Goal: Task Accomplishment & Management: Use online tool/utility

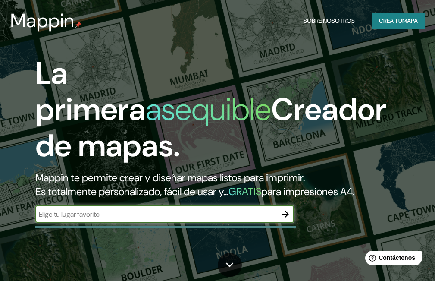
click at [98, 213] on input "text" at bounding box center [155, 214] width 241 height 10
click at [69, 215] on input "text" at bounding box center [155, 214] width 241 height 10
click at [389, 23] on font "Crea tu" at bounding box center [390, 21] width 23 height 8
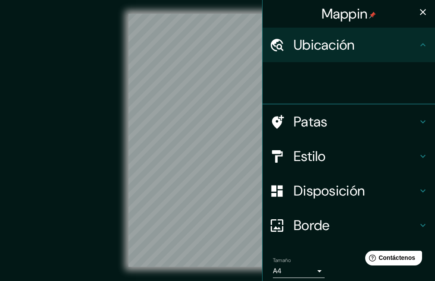
click at [375, 49] on h4 "Ubicación" at bounding box center [356, 44] width 124 height 17
click at [418, 47] on icon at bounding box center [423, 45] width 10 height 10
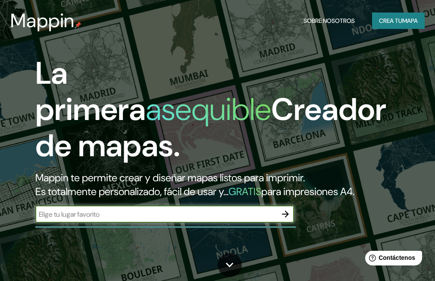
drag, startPoint x: 69, startPoint y: 217, endPoint x: 101, endPoint y: 210, distance: 32.3
click at [69, 217] on input "text" at bounding box center [155, 214] width 241 height 10
click at [94, 216] on input "estacion de glew" at bounding box center [155, 214] width 241 height 10
type input "estacion de glew ferrocaril roca"
click at [282, 216] on icon "button" at bounding box center [285, 214] width 10 height 10
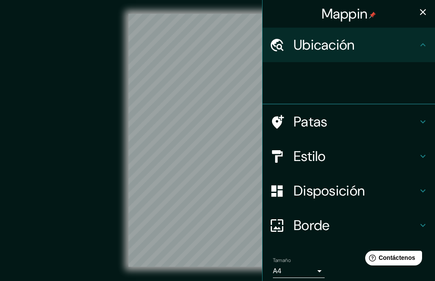
scroll to position [20, 0]
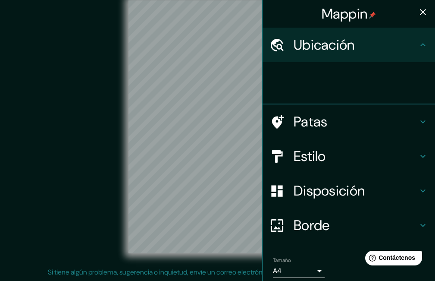
click at [418, 44] on icon at bounding box center [423, 45] width 10 height 10
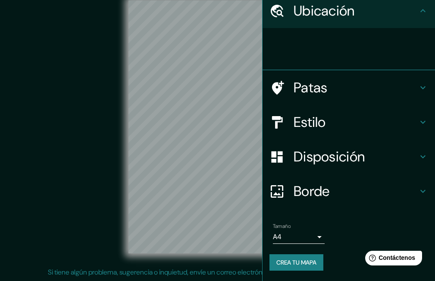
scroll to position [0, 0]
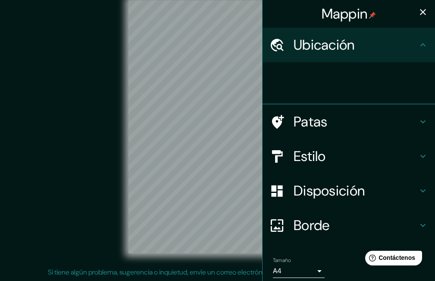
click at [398, 49] on h4 "Ubicación" at bounding box center [356, 44] width 124 height 17
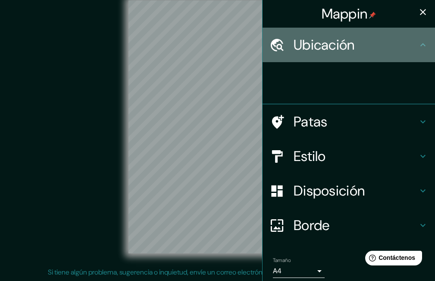
click at [398, 49] on h4 "Ubicación" at bounding box center [356, 44] width 124 height 17
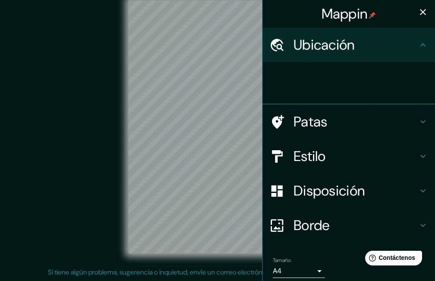
click at [398, 49] on h4 "Ubicación" at bounding box center [356, 44] width 124 height 17
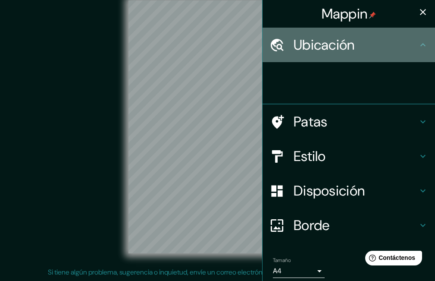
click at [398, 49] on h4 "Ubicación" at bounding box center [356, 44] width 124 height 17
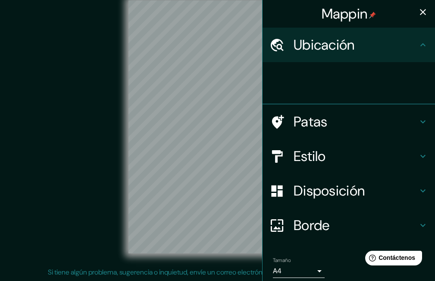
click at [398, 49] on h4 "Ubicación" at bounding box center [356, 44] width 124 height 17
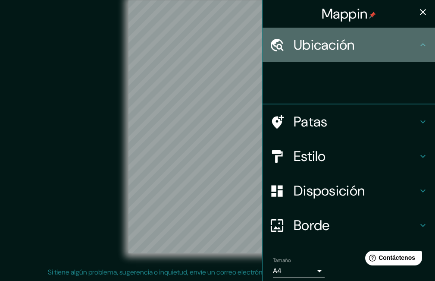
click at [397, 49] on h4 "Ubicación" at bounding box center [356, 44] width 124 height 17
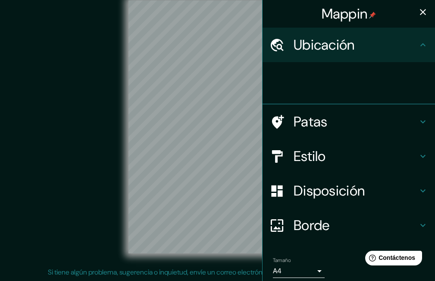
click at [397, 49] on h4 "Ubicación" at bounding box center [356, 44] width 124 height 17
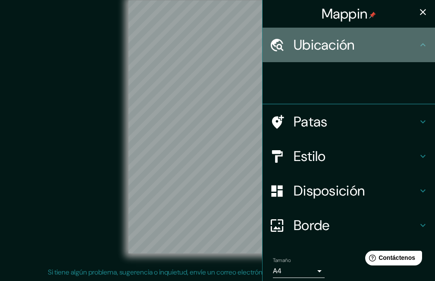
click at [397, 49] on h4 "Ubicación" at bounding box center [356, 44] width 124 height 17
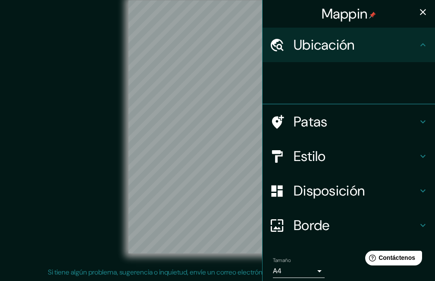
click at [397, 49] on h4 "Ubicación" at bounding box center [356, 44] width 124 height 17
click at [397, 47] on h4 "Ubicación" at bounding box center [356, 44] width 124 height 17
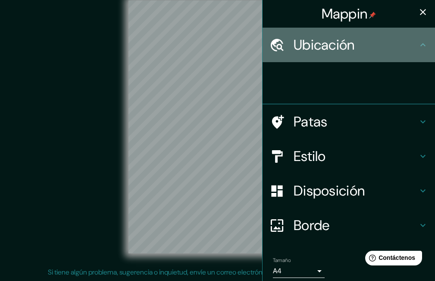
click at [397, 47] on h4 "Ubicación" at bounding box center [356, 44] width 124 height 17
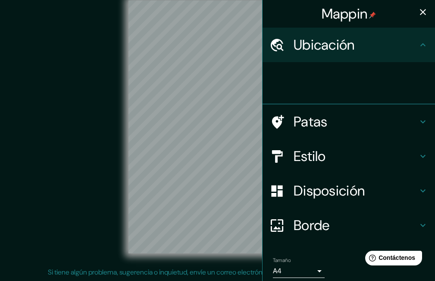
scroll to position [34, 0]
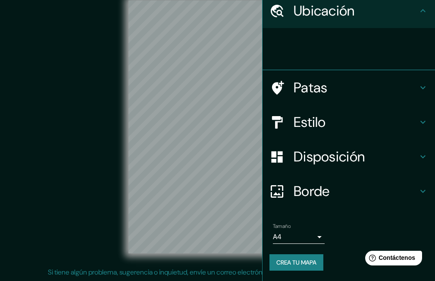
click at [347, 157] on font "Disposición" at bounding box center [329, 156] width 71 height 18
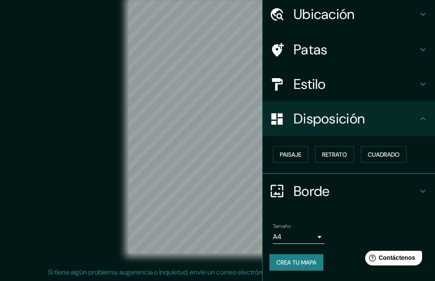
scroll to position [30, 0]
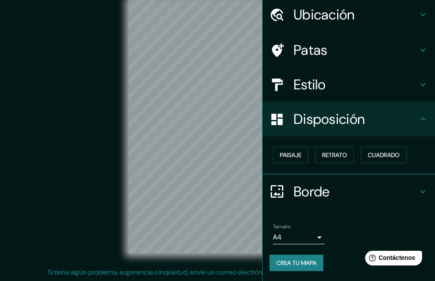
click at [404, 124] on h4 "Disposición" at bounding box center [356, 118] width 124 height 17
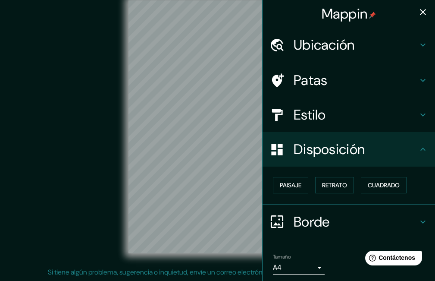
scroll to position [0, 0]
